Goal: Task Accomplishment & Management: Manage account settings

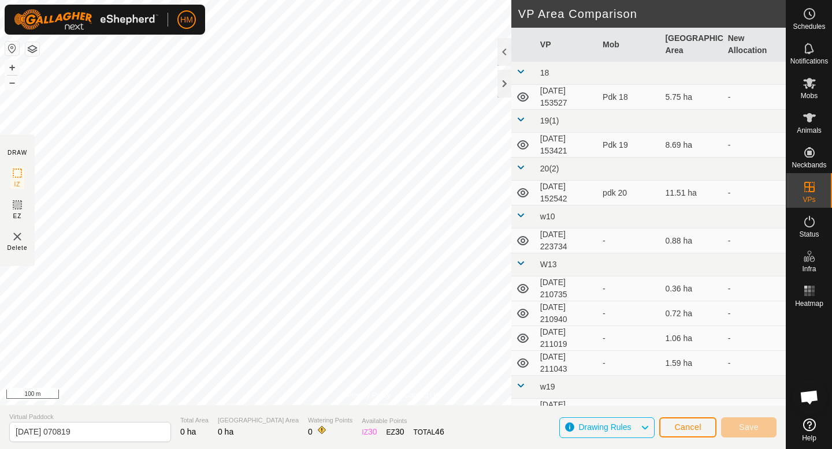
scroll to position [1092, 0]
click at [705, 425] on button "Cancel" at bounding box center [687, 428] width 57 height 20
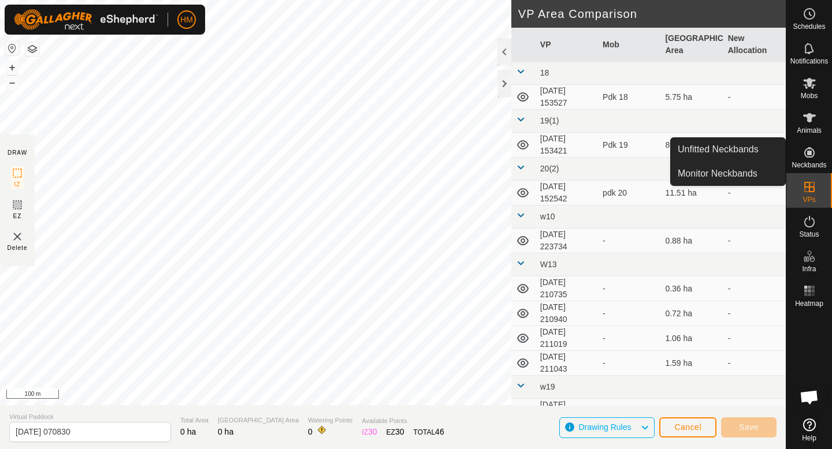
click at [810, 162] on span "Neckbands" at bounding box center [808, 165] width 35 height 7
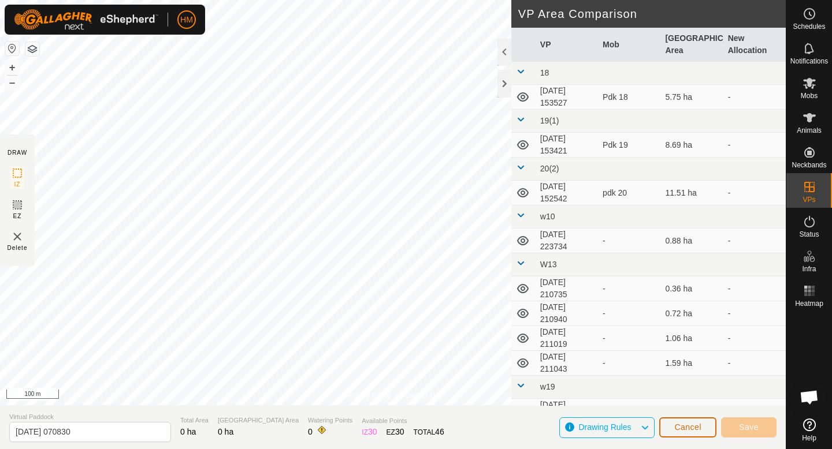
click at [691, 424] on span "Cancel" at bounding box center [687, 427] width 27 height 9
click at [809, 118] on icon at bounding box center [809, 117] width 13 height 9
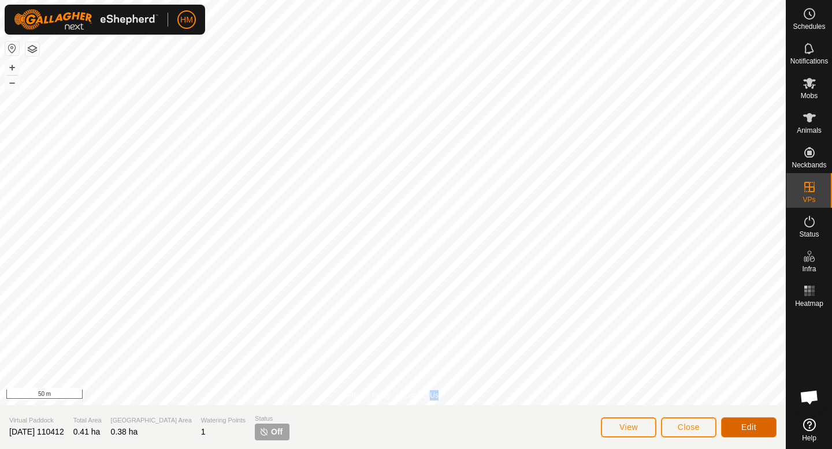
click at [767, 428] on button "Edit" at bounding box center [748, 428] width 55 height 20
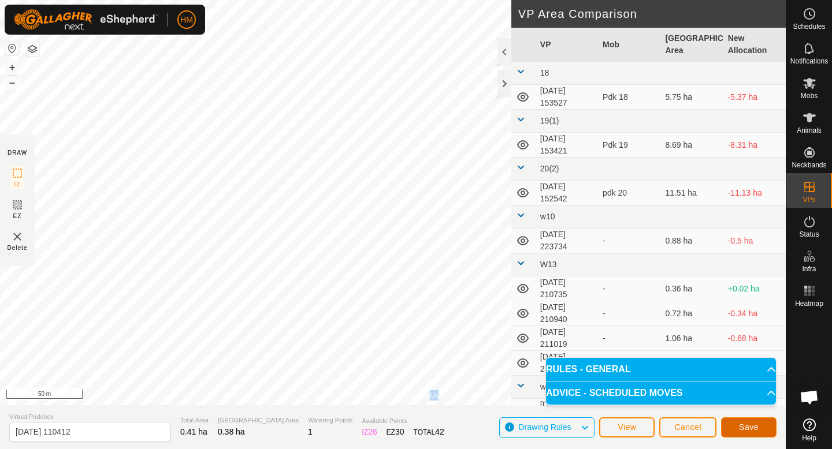
click at [753, 426] on span "Save" at bounding box center [749, 427] width 20 height 9
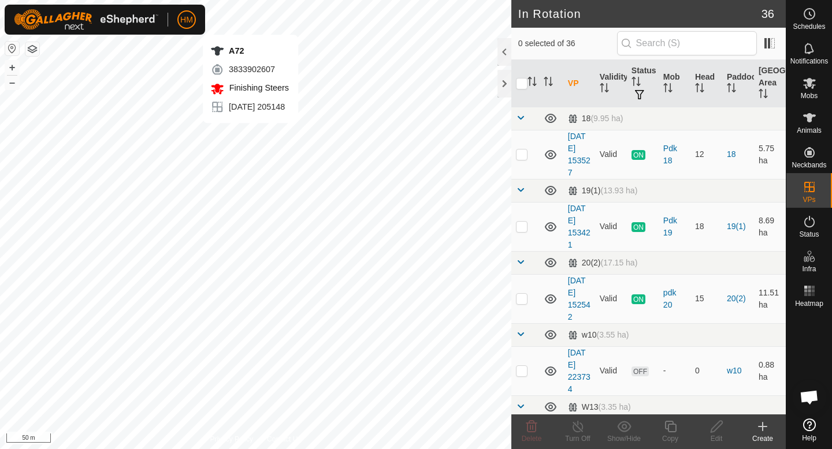
scroll to position [1092, 0]
